Goal: Use online tool/utility: Utilize a website feature to perform a specific function

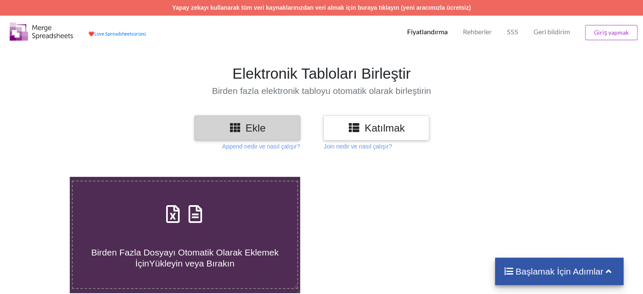
click at [591, 98] on section "Elektronik Tabloları Birleştir Birden fazla elektronik tabloyu otomatik olarak …" at bounding box center [321, 80] width 643 height 70
click at [555, 84] on div "Elektronik Tabloları Birleştir Birden fazla elektronik tabloyu otomatik olarak …" at bounding box center [321, 80] width 651 height 31
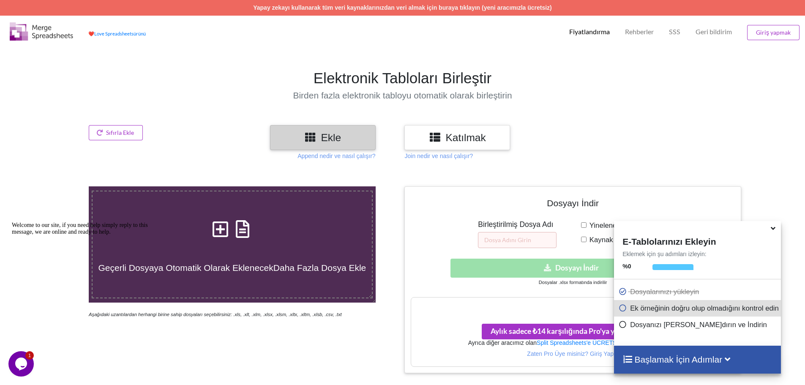
click at [642, 229] on icon at bounding box center [772, 227] width 9 height 8
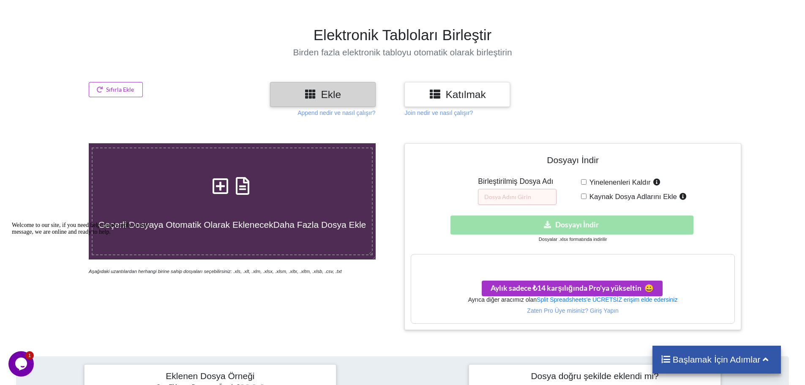
scroll to position [84, 0]
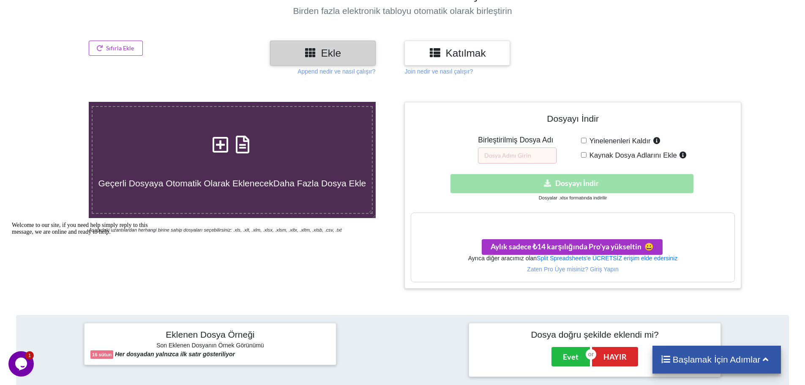
click at [584, 153] on input "Kaynak Dosya Adlarını Ekle" at bounding box center [583, 154] width 5 height 5
checkbox input "true"
click at [583, 142] on input "Yinelenenleri Kaldır" at bounding box center [583, 140] width 5 height 5
checkbox input "true"
click at [523, 156] on input "text" at bounding box center [517, 155] width 79 height 16
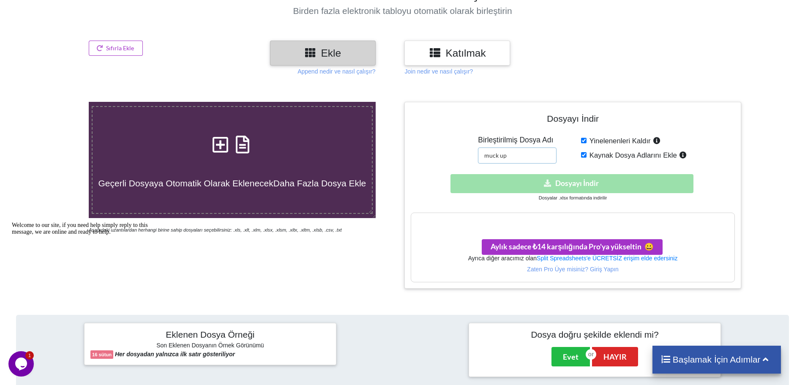
type input "muck up"
click at [614, 178] on div "Gizli indir Dosyayı İndir" at bounding box center [573, 183] width 324 height 19
click at [571, 185] on div "Gizli indir Dosyayı İndir" at bounding box center [573, 183] width 324 height 19
